Goal: Learn about a topic: Learn about a topic

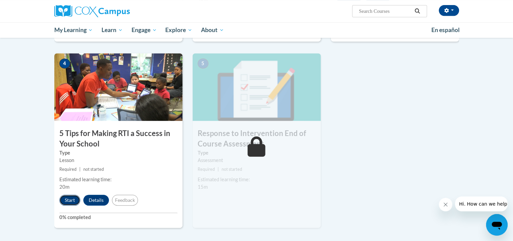
click at [71, 202] on button "Start" at bounding box center [69, 200] width 21 height 11
